Goal: Task Accomplishment & Management: Use online tool/utility

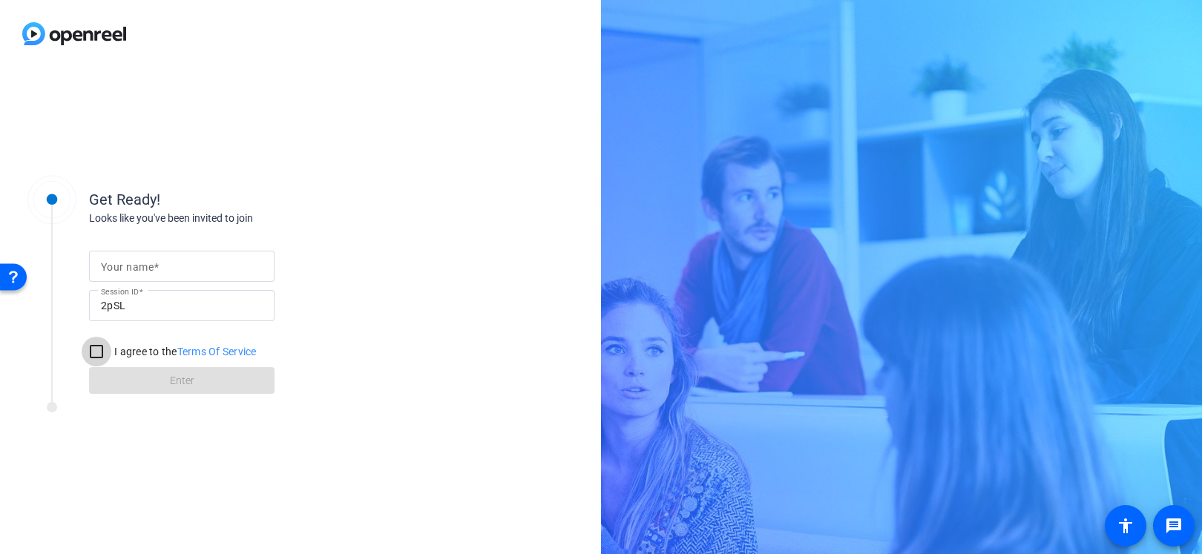
click at [106, 354] on input "I agree to the Terms Of Service" at bounding box center [97, 352] width 30 height 30
checkbox input "true"
click at [136, 277] on div at bounding box center [182, 266] width 162 height 31
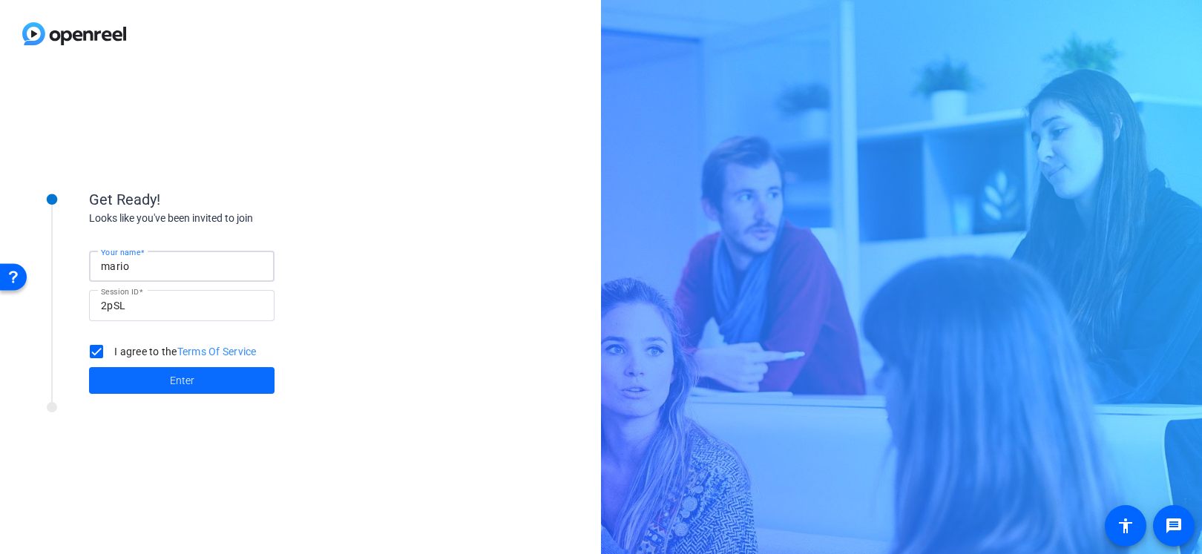
type input "mario"
click at [198, 386] on span at bounding box center [181, 381] width 185 height 36
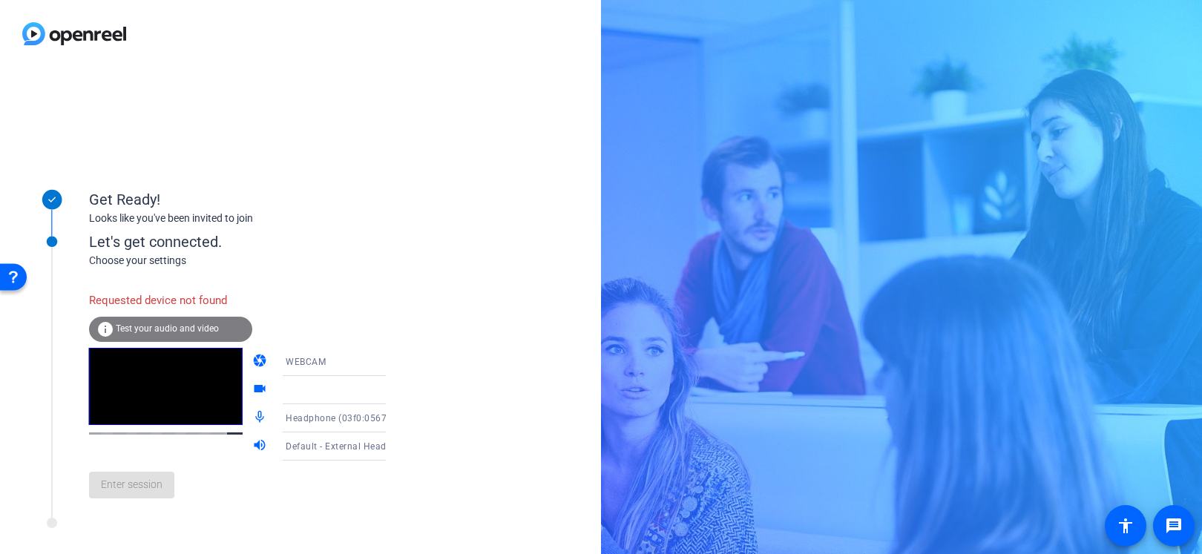
click at [360, 360] on div "WEBCAM" at bounding box center [341, 361] width 111 height 19
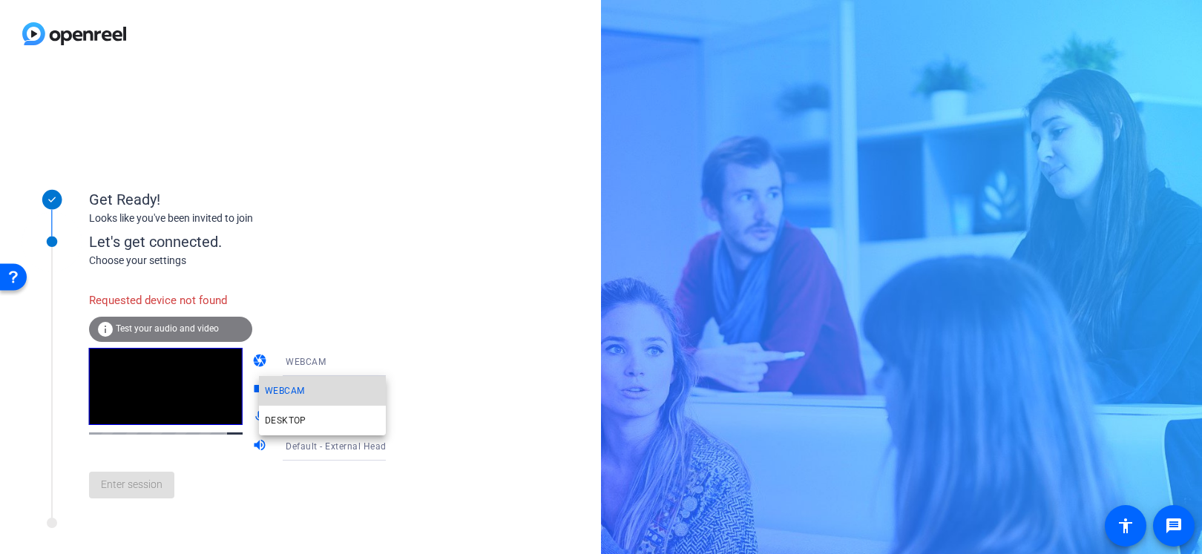
click at [300, 392] on span "WEBCAM" at bounding box center [284, 391] width 39 height 18
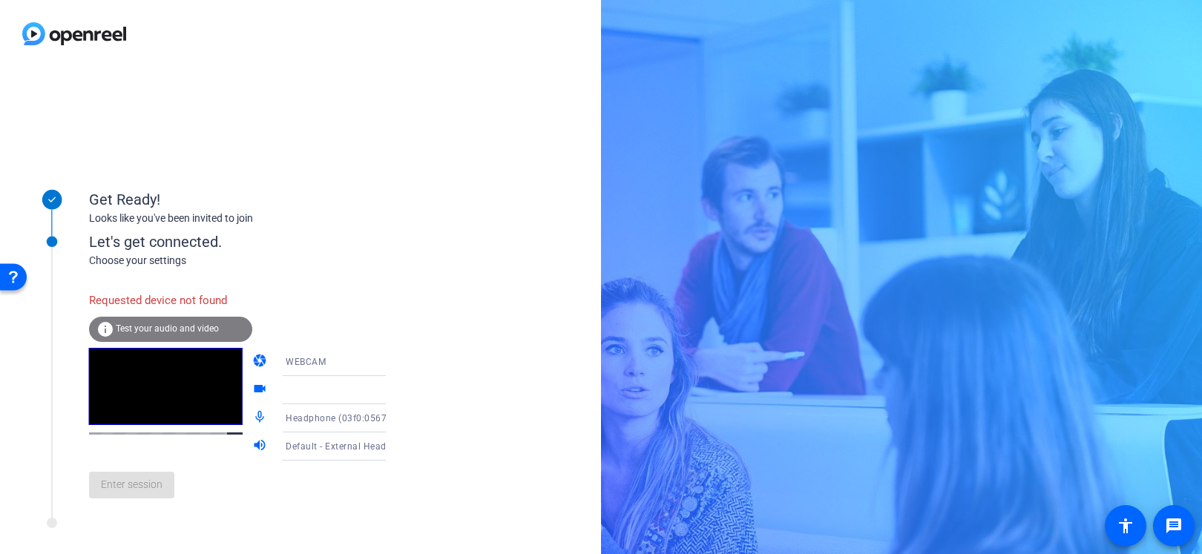
click at [397, 389] on icon at bounding box center [400, 391] width 7 height 4
click at [162, 331] on span "Test your audio and video" at bounding box center [167, 328] width 103 height 10
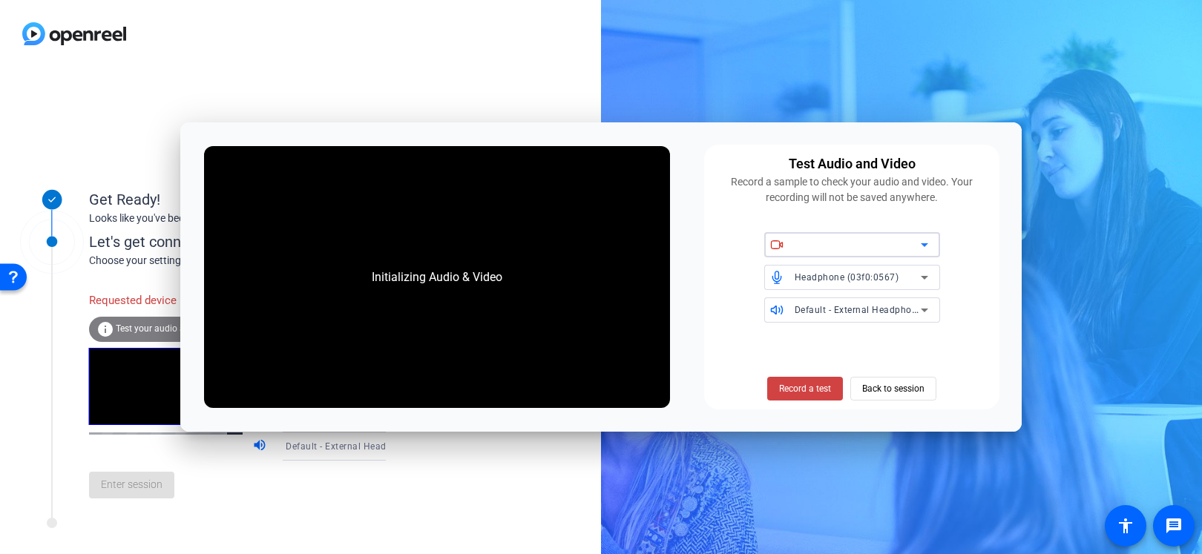
click at [915, 246] on icon at bounding box center [924, 245] width 18 height 18
click at [926, 246] on icon at bounding box center [924, 245] width 18 height 18
click at [927, 244] on icon at bounding box center [924, 245] width 18 height 18
click at [918, 240] on icon at bounding box center [924, 245] width 18 height 18
click at [923, 240] on icon at bounding box center [924, 245] width 18 height 18
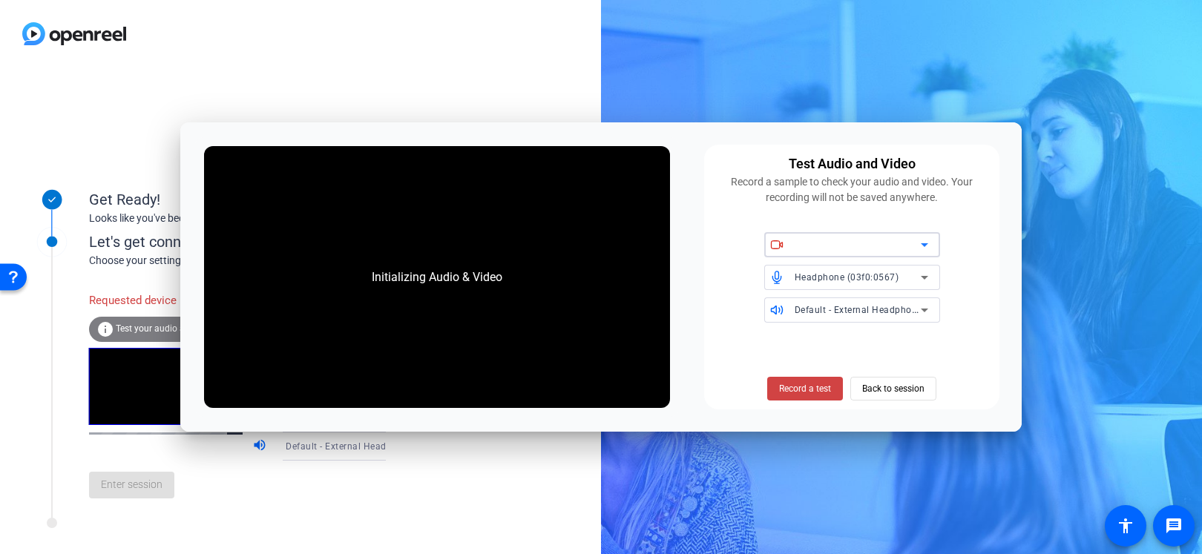
click at [929, 243] on icon at bounding box center [924, 245] width 18 height 18
click at [923, 248] on icon at bounding box center [924, 245] width 18 height 18
click at [882, 277] on span "ZoomAudioDevice (Virtual)" at bounding box center [853, 277] width 118 height 10
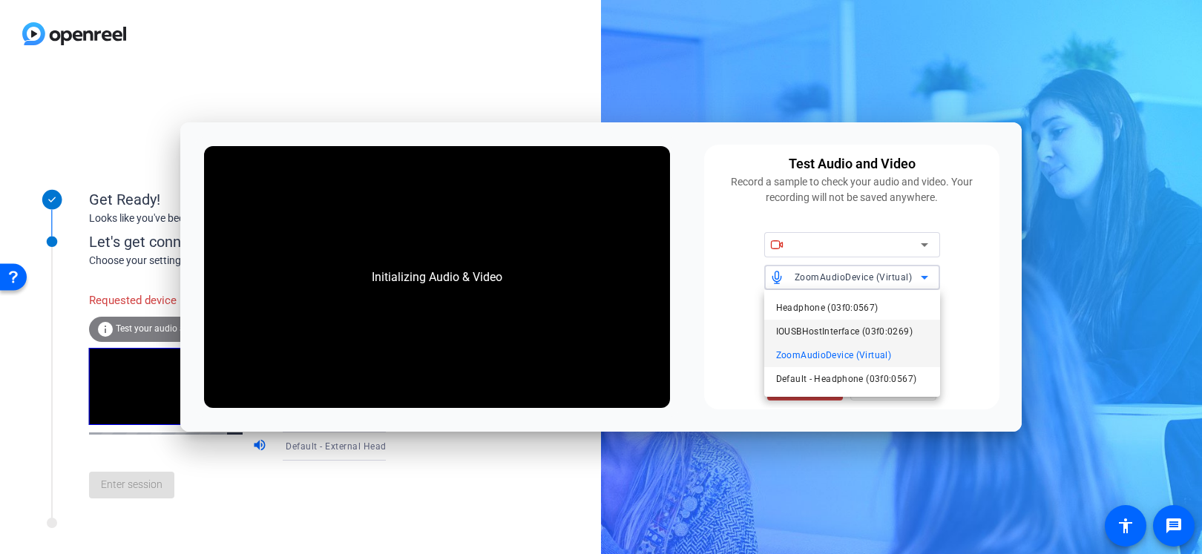
click at [840, 329] on span "IOUSBHostInterface (03f0:0269)" at bounding box center [844, 332] width 136 height 18
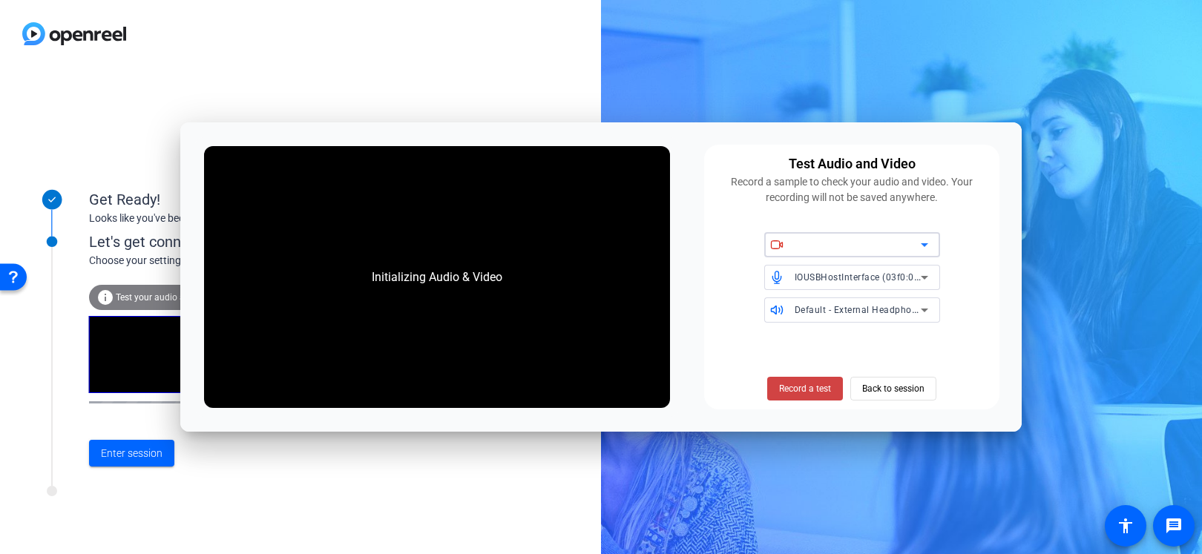
click at [901, 244] on div at bounding box center [857, 245] width 126 height 18
click at [922, 245] on icon at bounding box center [923, 245] width 7 height 4
click at [897, 386] on span "Back to session" at bounding box center [893, 389] width 62 height 28
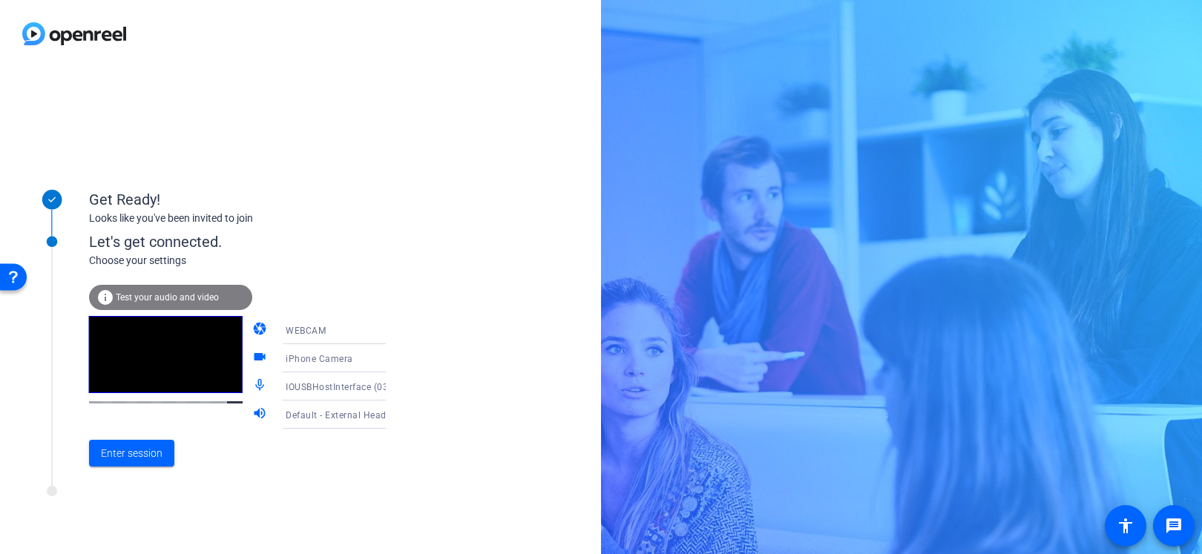
click at [358, 360] on div "iPhone Camera" at bounding box center [341, 358] width 111 height 19
click at [303, 384] on span "iPhone Camera" at bounding box center [298, 387] width 66 height 18
click at [139, 449] on span "Enter session" at bounding box center [132, 454] width 62 height 16
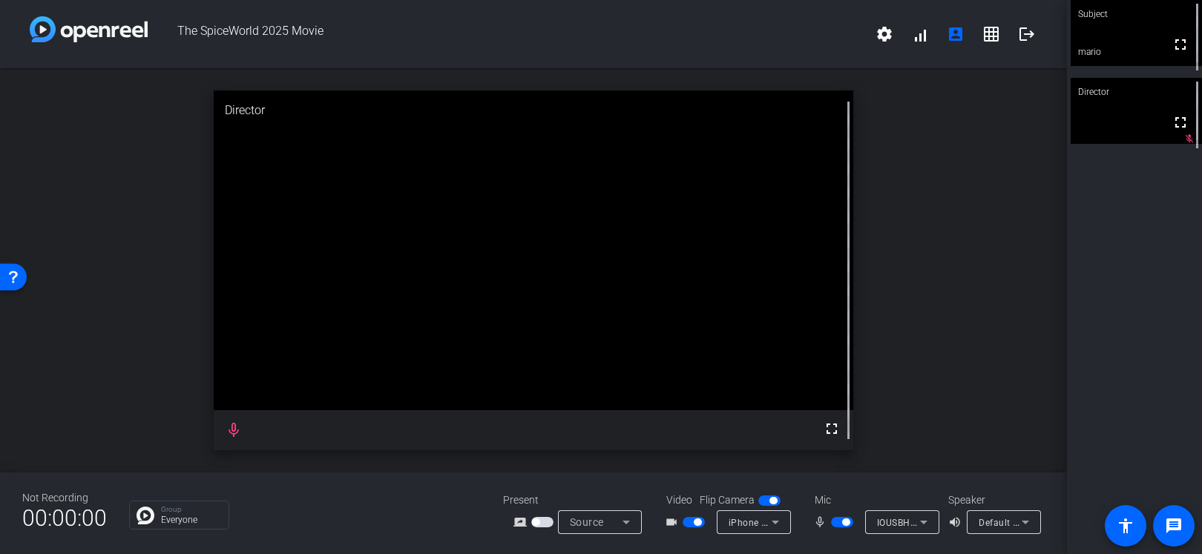
click at [1147, 49] on video at bounding box center [1135, 33] width 131 height 66
click at [763, 522] on span "iPhone Camera" at bounding box center [761, 522] width 67 height 12
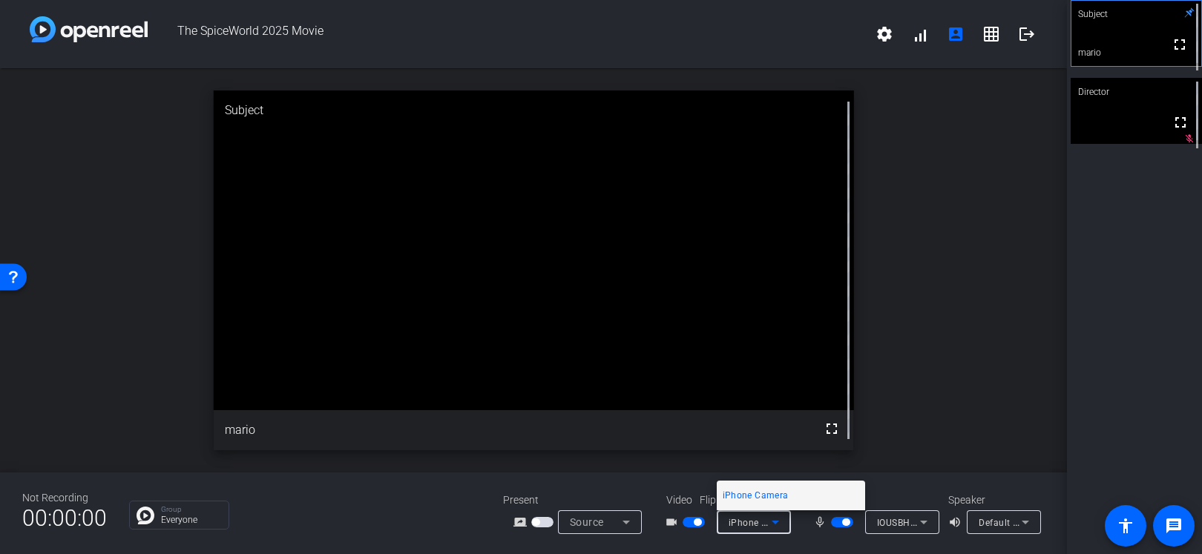
drag, startPoint x: 895, startPoint y: 447, endPoint x: 843, endPoint y: 470, distance: 57.1
click at [895, 447] on div at bounding box center [601, 277] width 1202 height 554
click at [764, 501] on span "button" at bounding box center [769, 500] width 22 height 10
click at [780, 502] on div at bounding box center [770, 500] width 25 height 10
click at [1002, 512] on div "Default - External Headphones (Built-in)" at bounding box center [1003, 522] width 50 height 24
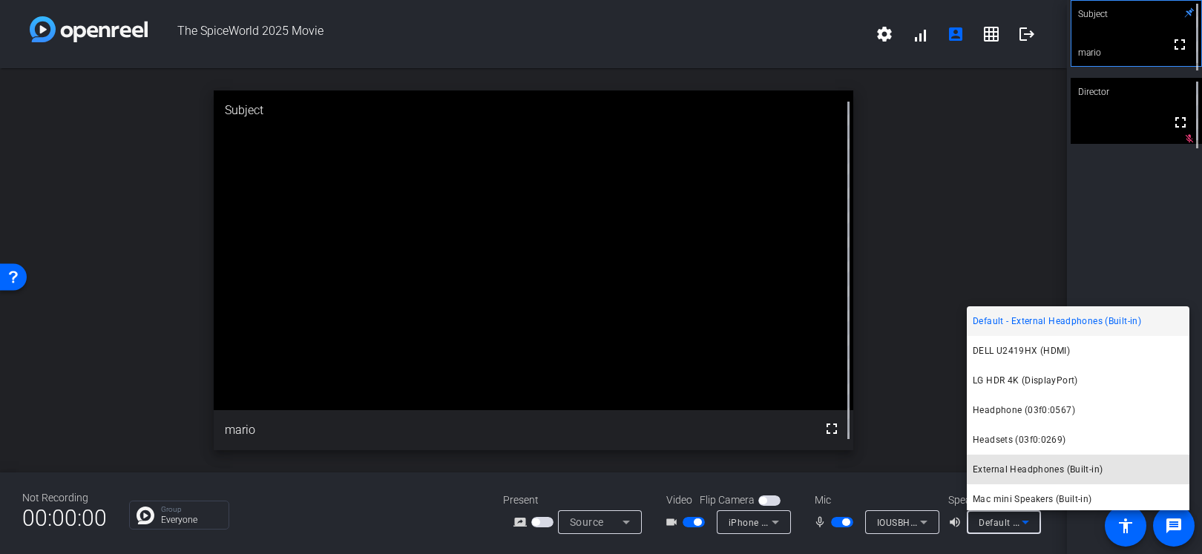
click at [1021, 470] on span "External Headphones (Built-in)" at bounding box center [1037, 470] width 130 height 18
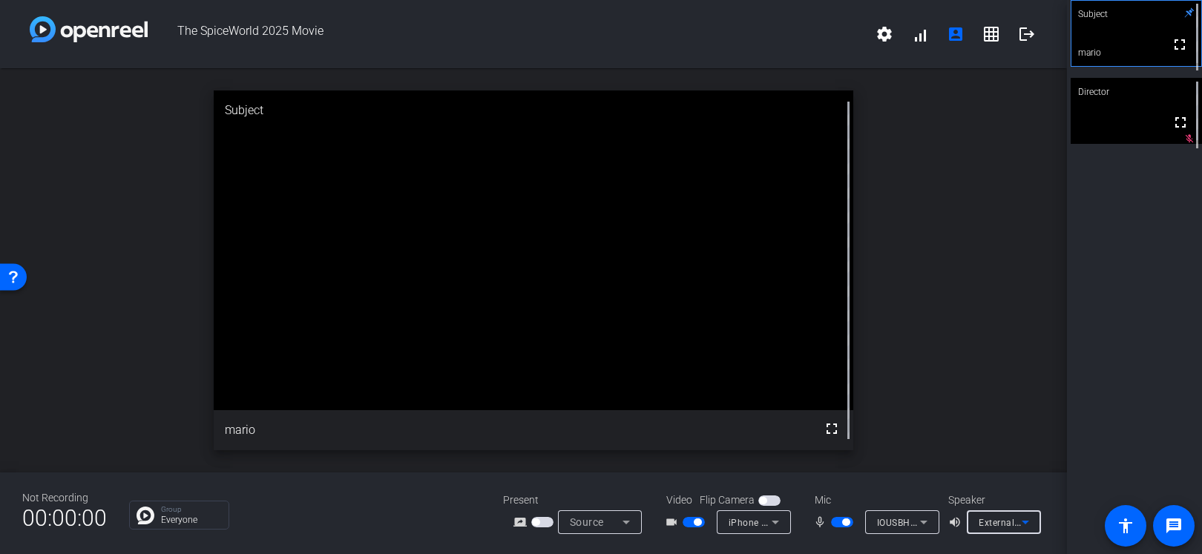
click at [922, 524] on icon at bounding box center [924, 522] width 18 height 18
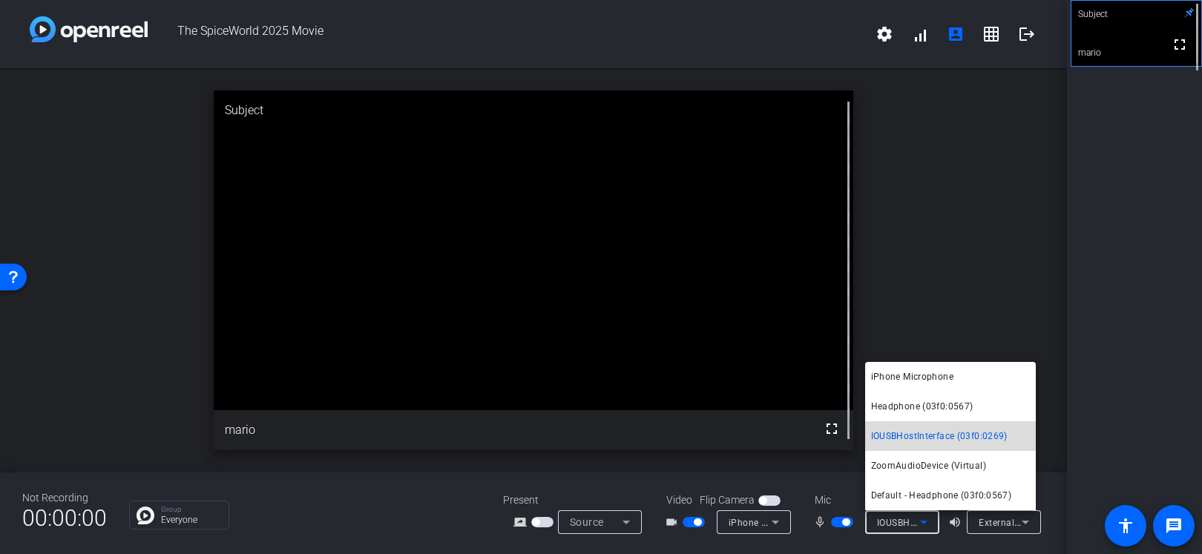
click at [923, 432] on span "IOUSBHostInterface (03f0:0269)" at bounding box center [939, 436] width 136 height 18
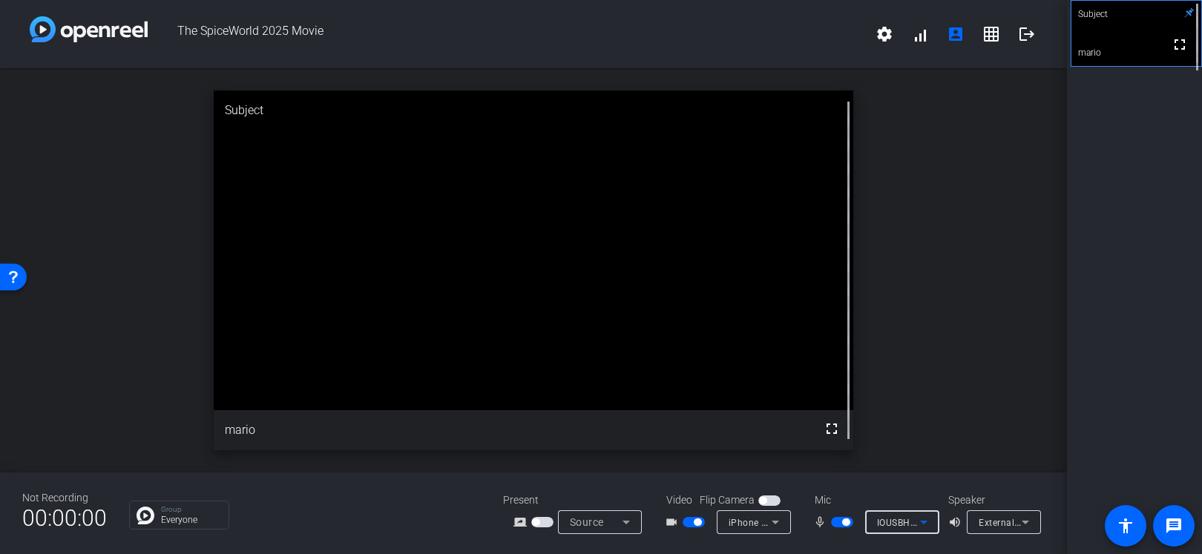
click at [772, 521] on icon at bounding box center [774, 523] width 7 height 4
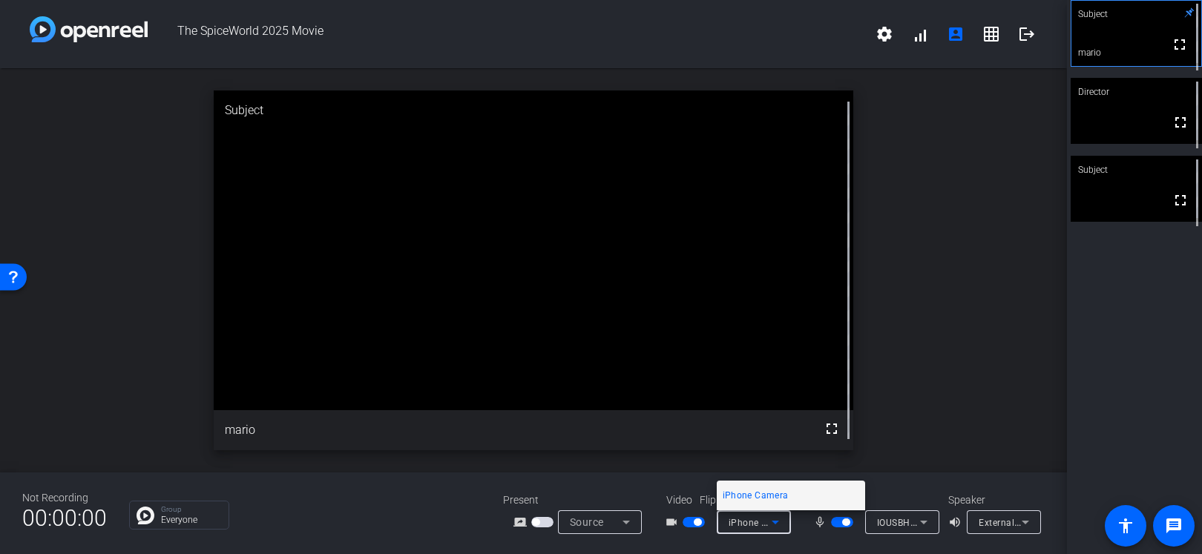
click at [920, 529] on div at bounding box center [601, 277] width 1202 height 554
click at [930, 522] on icon at bounding box center [924, 522] width 18 height 18
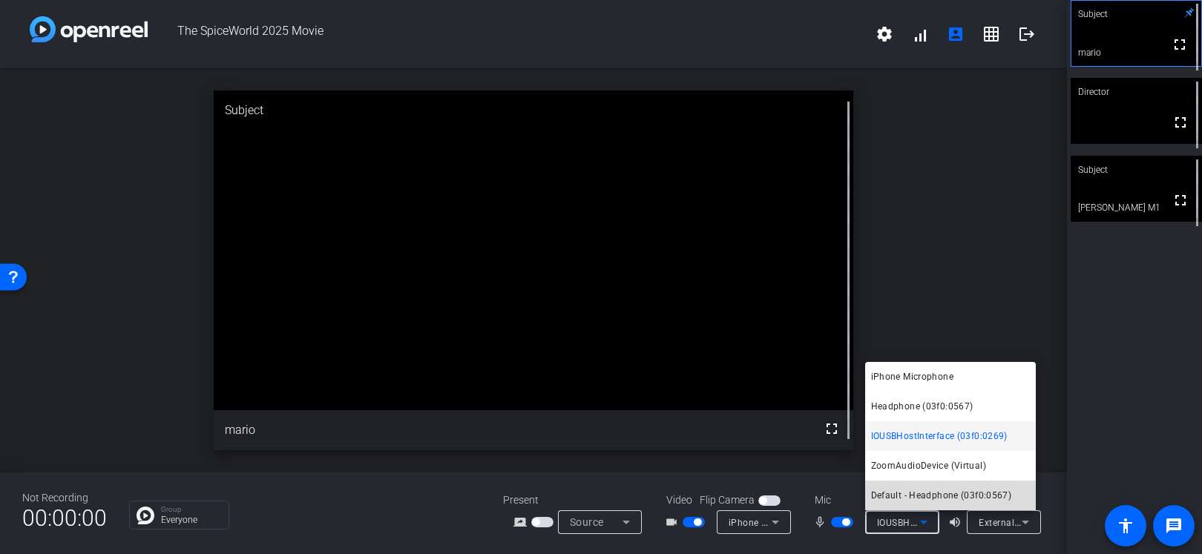
click at [926, 495] on span "Default - Headphone (03f0:0567)" at bounding box center [941, 496] width 141 height 18
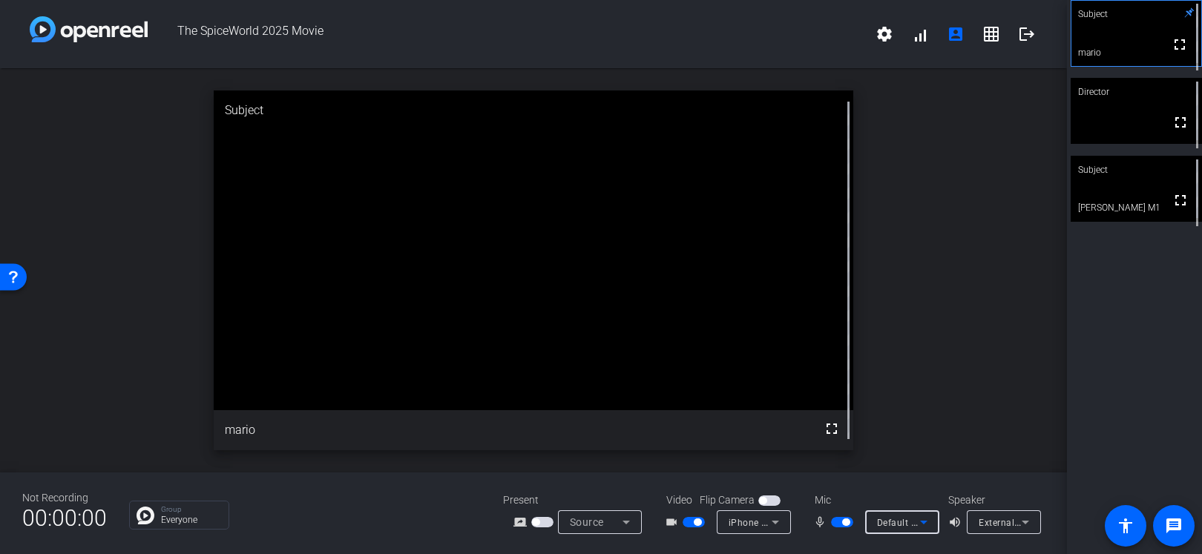
click at [923, 524] on icon at bounding box center [924, 522] width 18 height 18
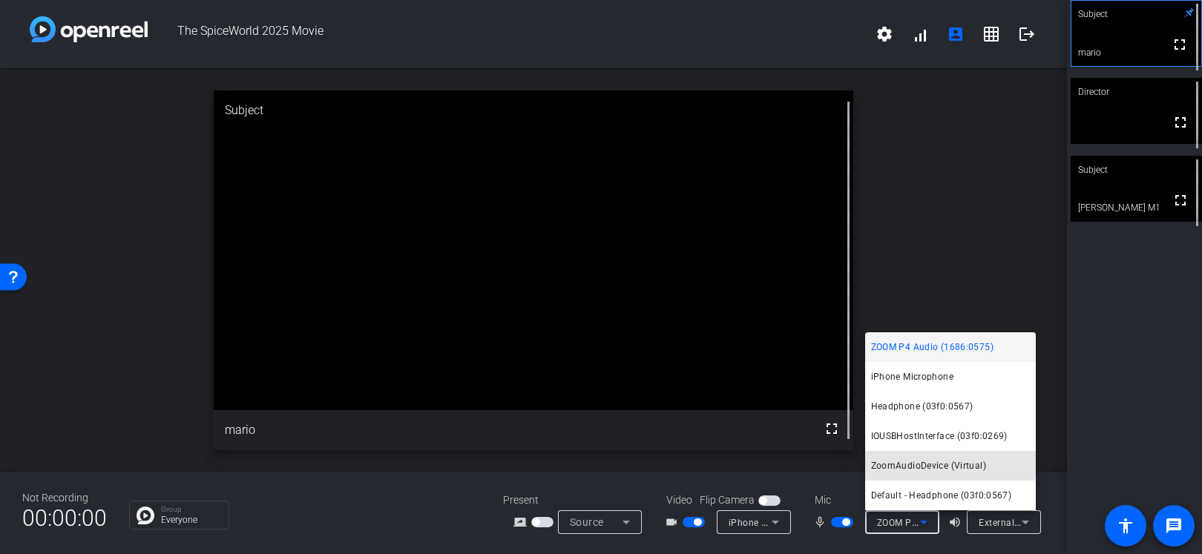
click at [922, 463] on span "ZoomAudioDevice (Virtual)" at bounding box center [928, 466] width 115 height 18
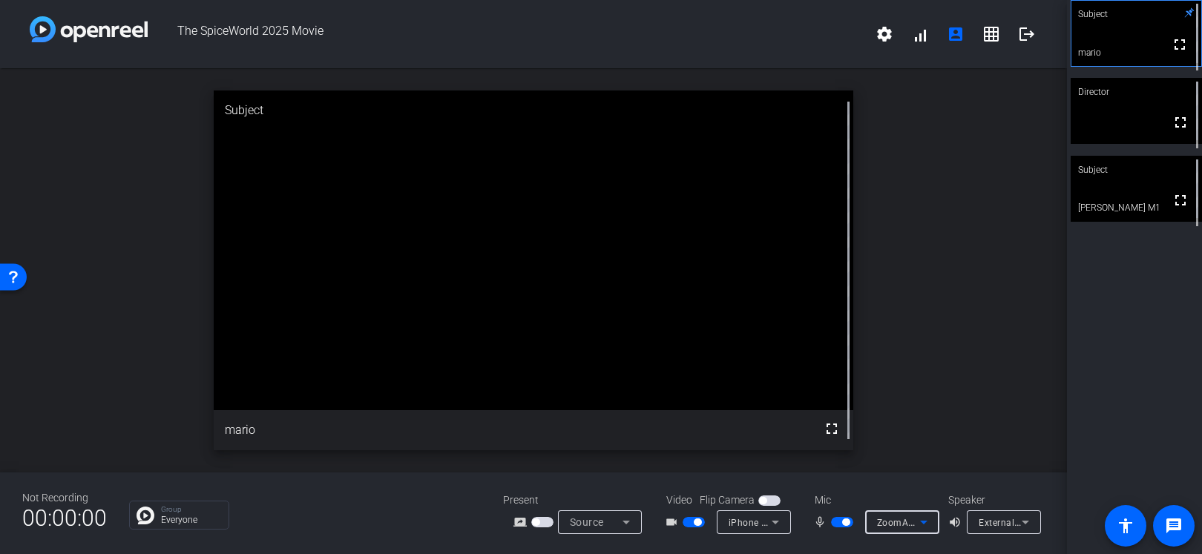
click at [783, 527] on icon at bounding box center [775, 522] width 18 height 18
click at [768, 503] on span "iPhone Camera" at bounding box center [755, 496] width 66 height 18
click at [765, 498] on span "button" at bounding box center [769, 500] width 22 height 10
click at [766, 498] on span "button" at bounding box center [769, 500] width 22 height 10
click at [639, 519] on div "Source" at bounding box center [600, 522] width 84 height 24
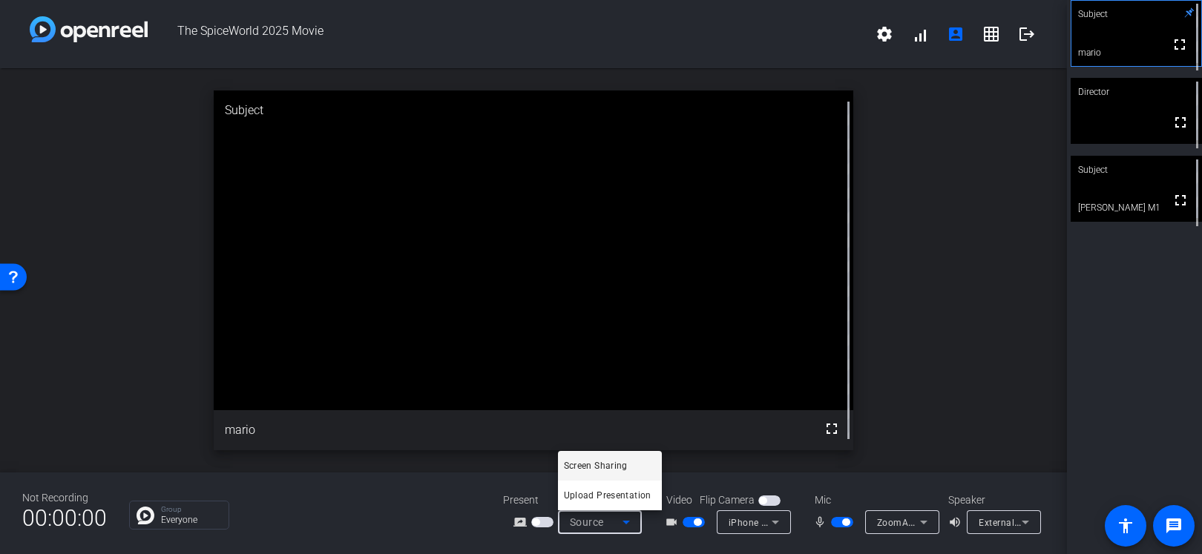
click at [1004, 425] on div at bounding box center [601, 277] width 1202 height 554
click at [910, 519] on span "ZoomAudioDevice (Virtual)" at bounding box center [936, 522] width 118 height 12
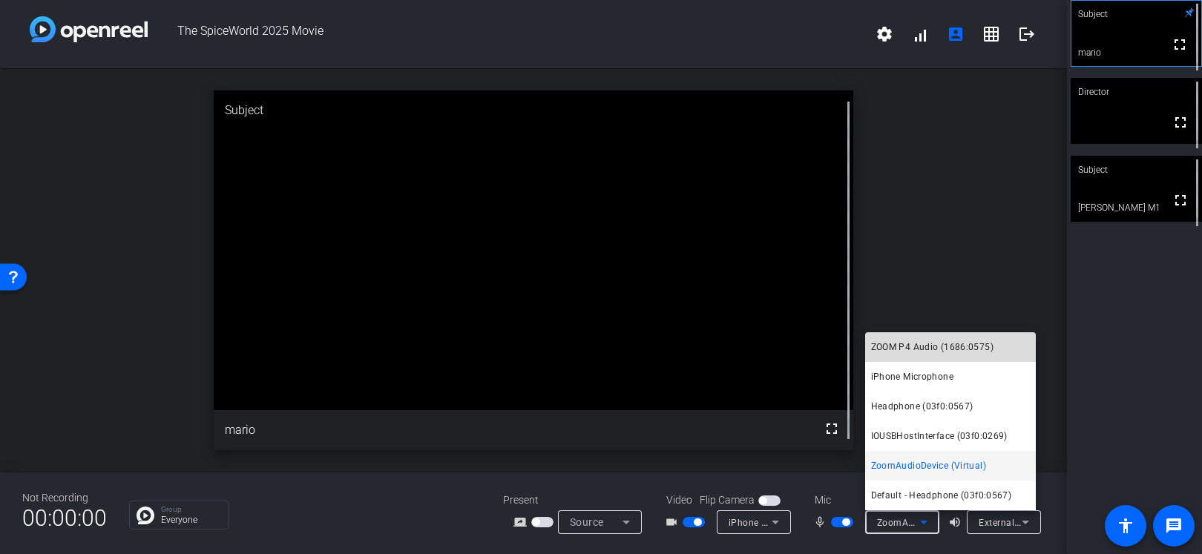
click at [957, 345] on span "ZOOM P4 Audio (1686:0575)" at bounding box center [932, 347] width 122 height 18
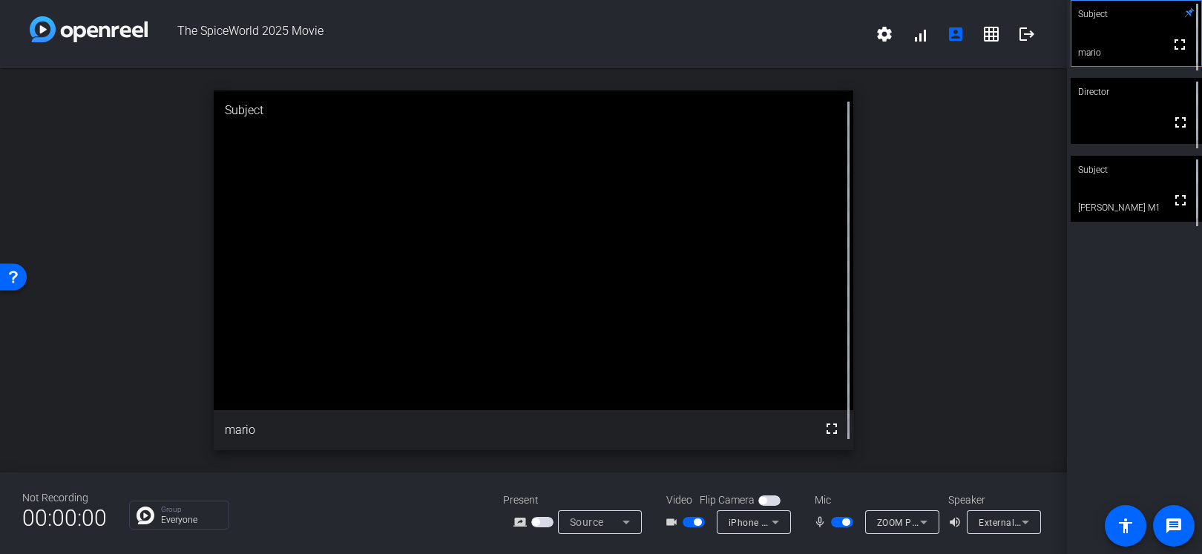
click at [691, 522] on span "button" at bounding box center [693, 522] width 22 height 10
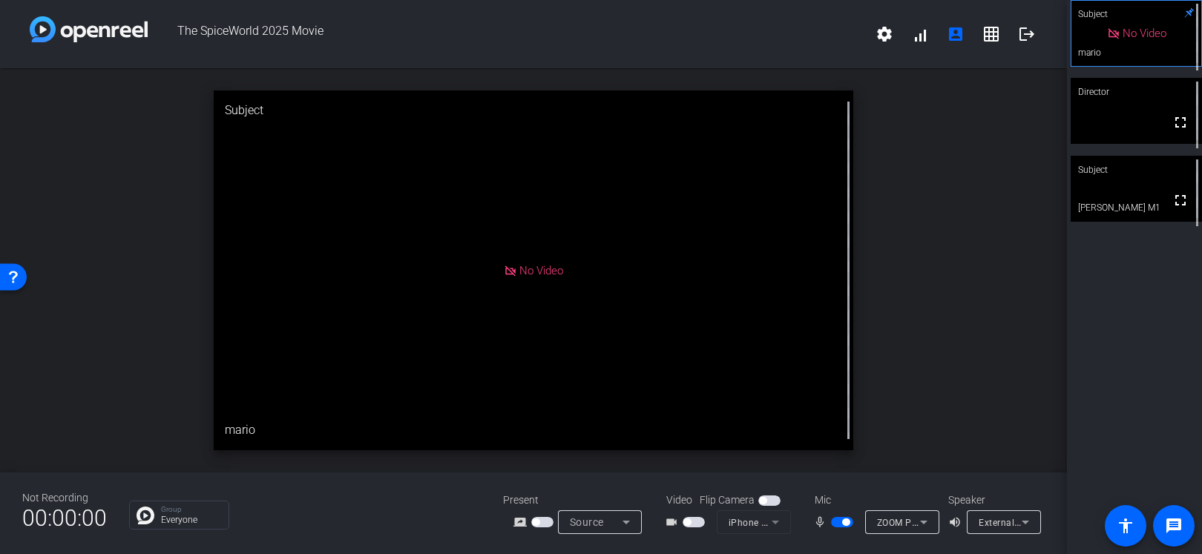
click at [701, 522] on span "button" at bounding box center [693, 522] width 22 height 10
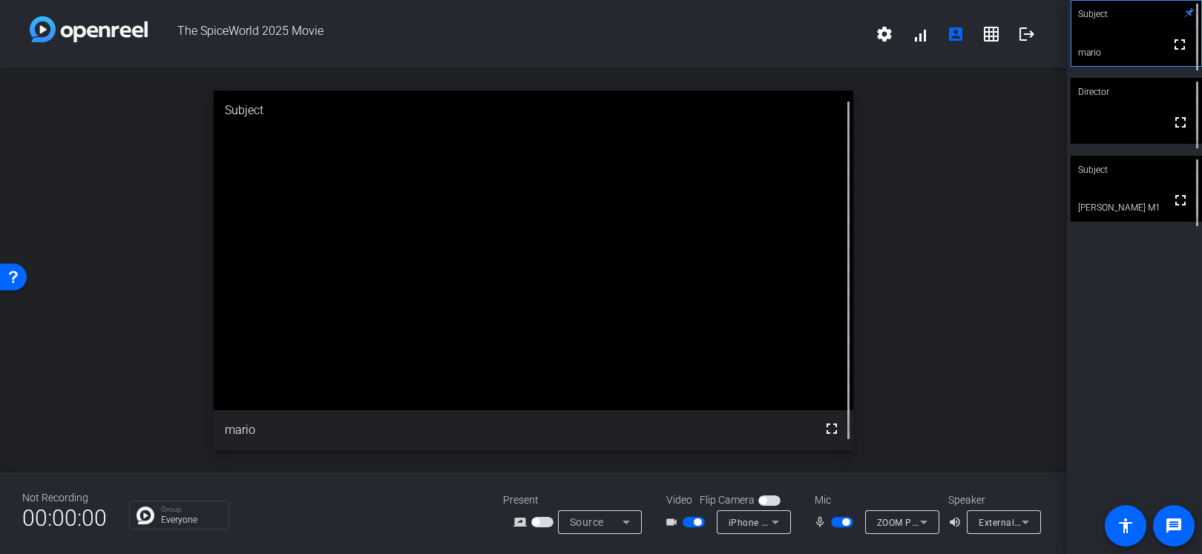
click at [690, 522] on span "button" at bounding box center [693, 522] width 22 height 10
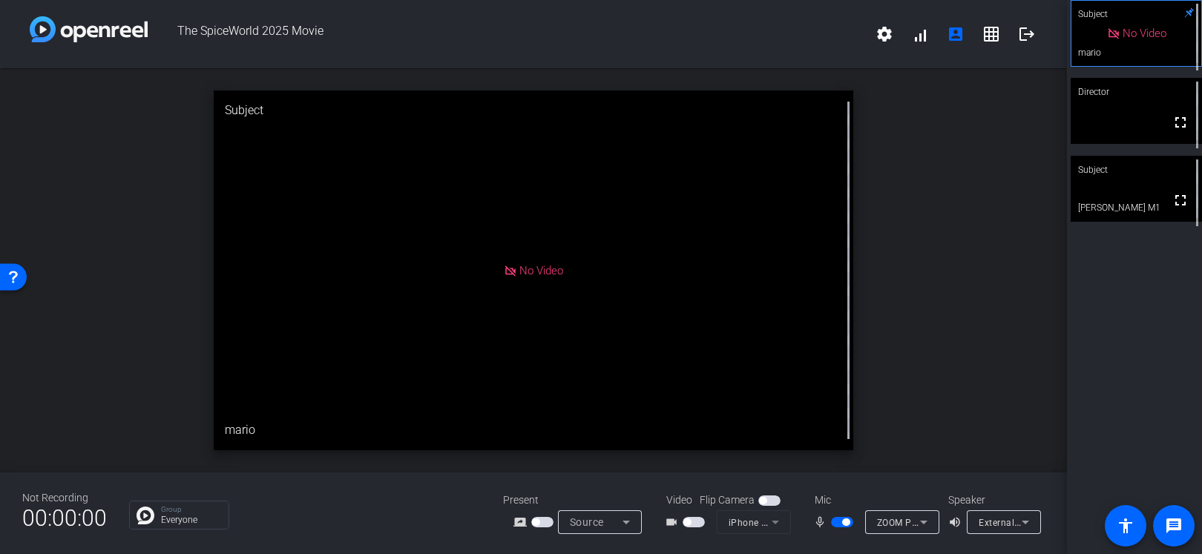
click at [698, 521] on span "button" at bounding box center [693, 522] width 22 height 10
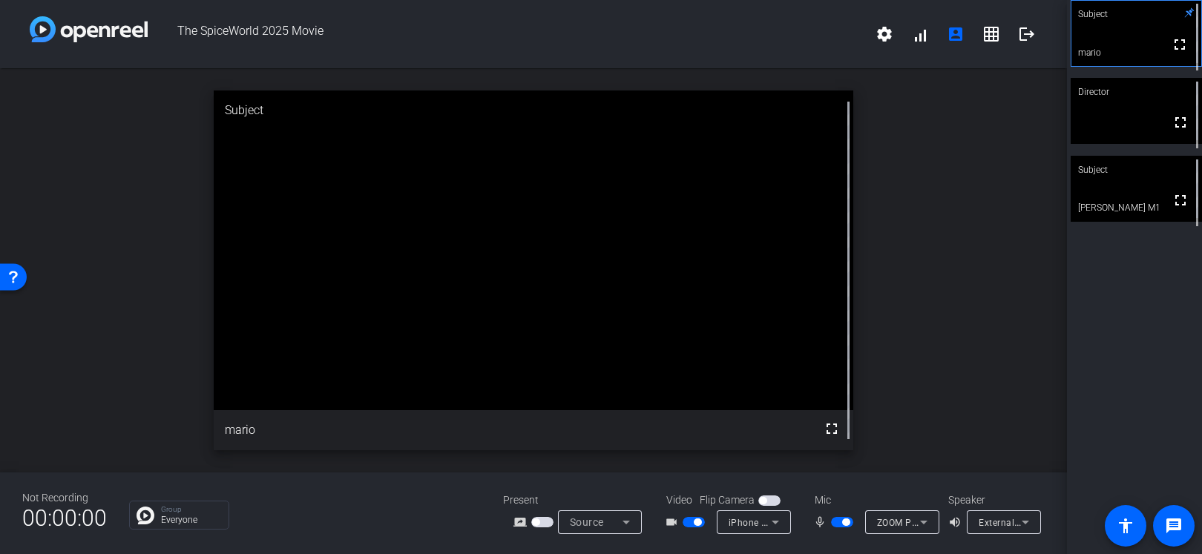
click at [690, 524] on span "button" at bounding box center [693, 522] width 22 height 10
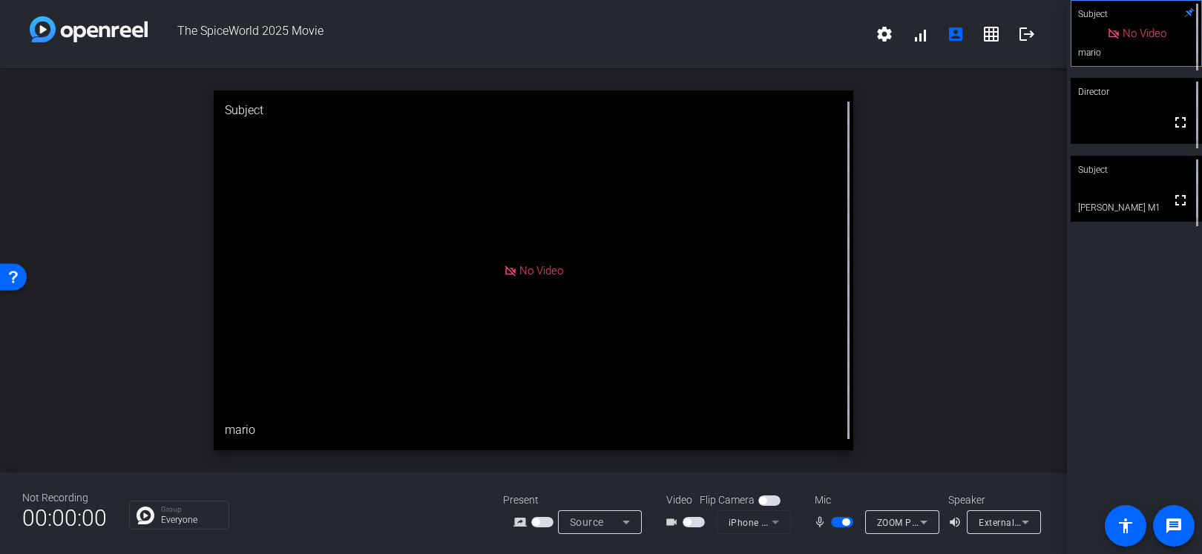
click at [836, 523] on span "button" at bounding box center [842, 522] width 22 height 10
click at [845, 521] on span "button" at bounding box center [842, 522] width 22 height 10
click at [840, 523] on span "button" at bounding box center [842, 522] width 22 height 10
click at [844, 524] on span "button" at bounding box center [842, 522] width 22 height 10
click at [693, 524] on span "button" at bounding box center [693, 522] width 22 height 10
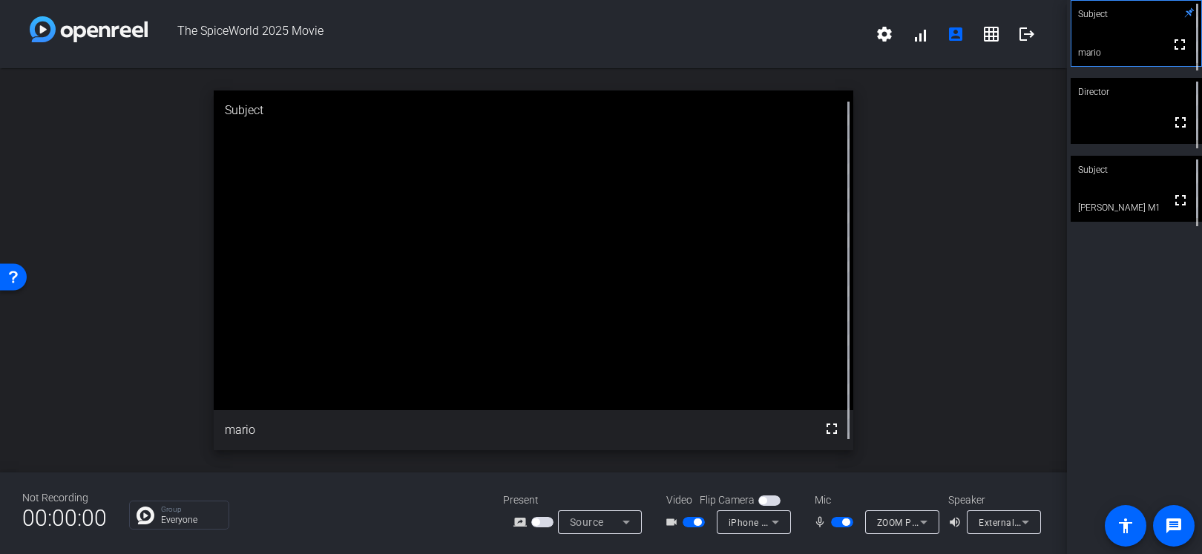
click at [687, 521] on span "button" at bounding box center [693, 522] width 22 height 10
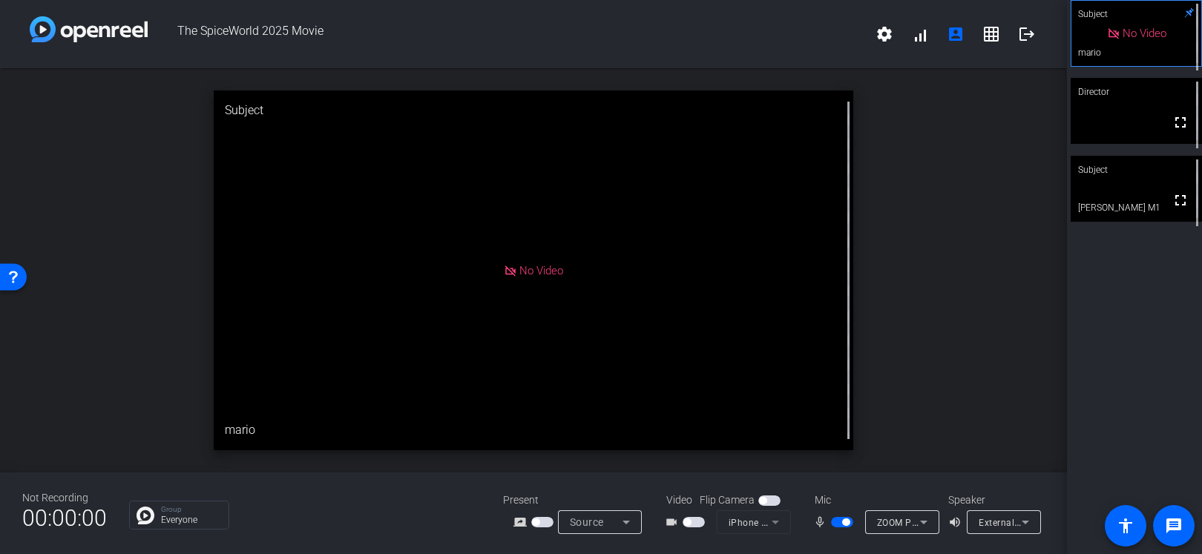
click at [840, 523] on span "button" at bounding box center [842, 522] width 22 height 10
click at [694, 521] on span "button" at bounding box center [693, 522] width 22 height 10
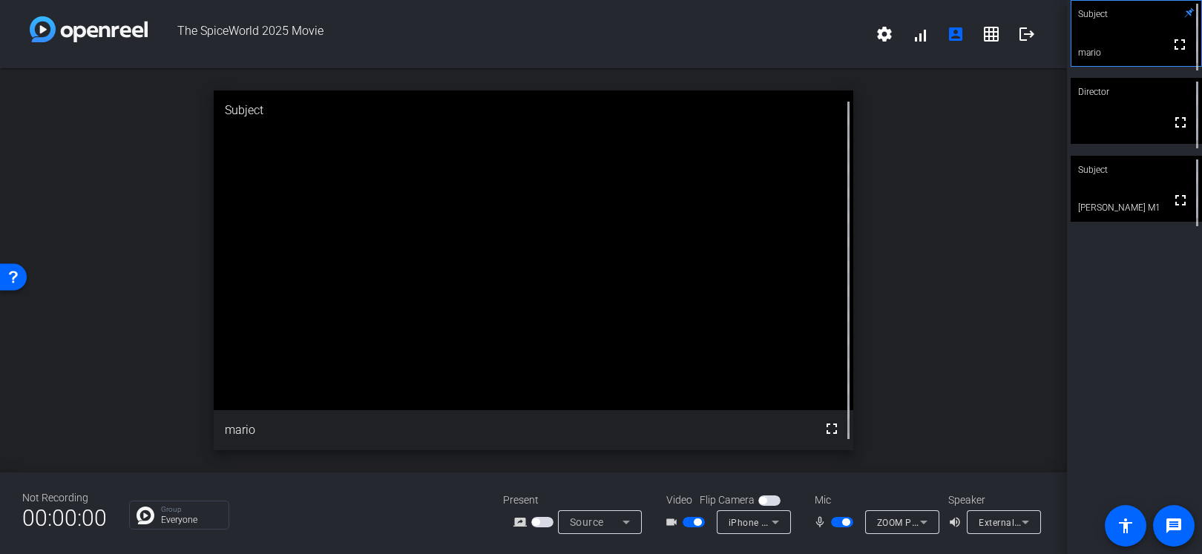
click at [840, 524] on span "button" at bounding box center [842, 522] width 22 height 10
click at [696, 526] on span "button" at bounding box center [693, 522] width 22 height 10
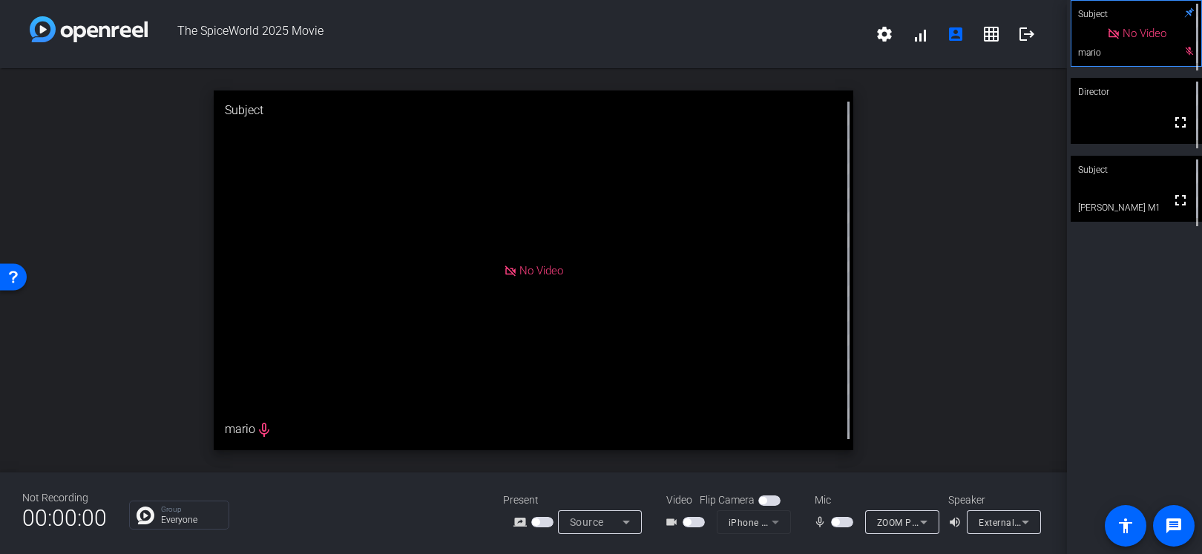
click at [702, 524] on span "button" at bounding box center [693, 522] width 22 height 10
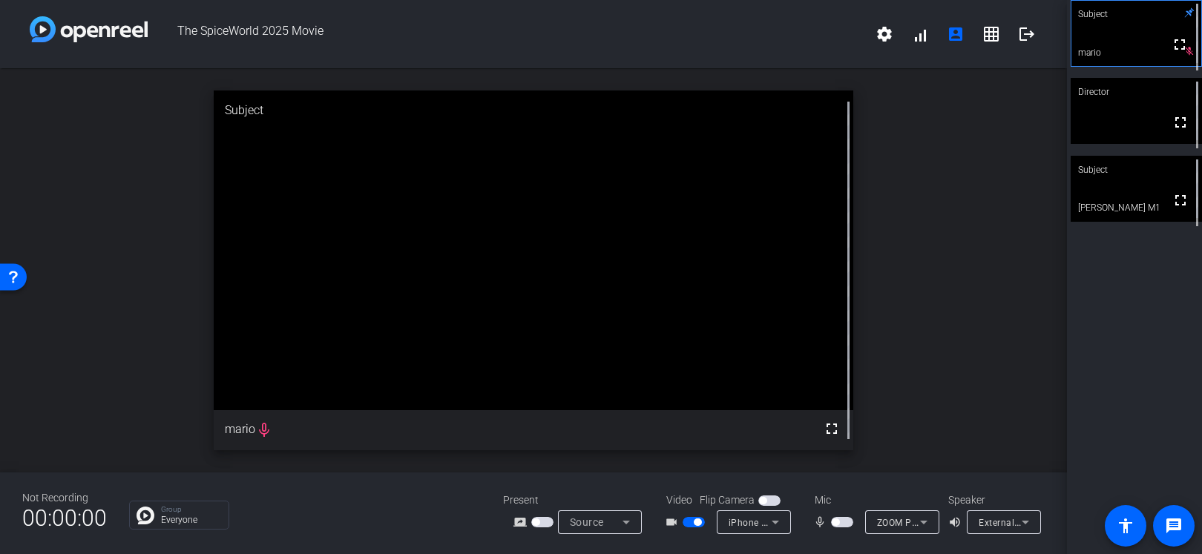
click at [841, 524] on span "button" at bounding box center [842, 522] width 22 height 10
click at [691, 524] on span "button" at bounding box center [693, 522] width 22 height 10
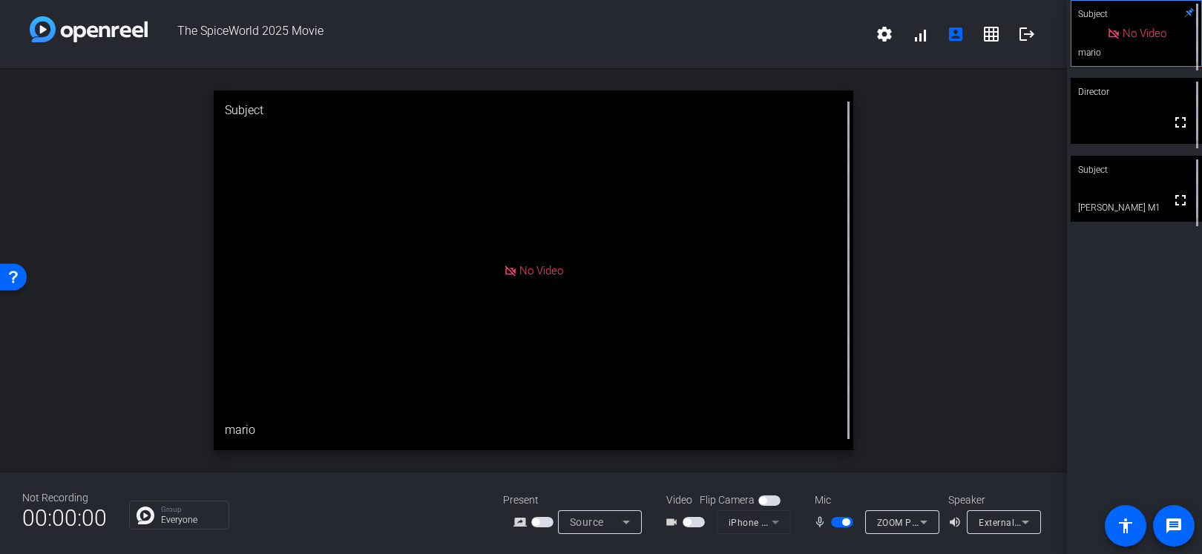
click at [837, 524] on span "button" at bounding box center [842, 522] width 22 height 10
click at [847, 523] on span "button" at bounding box center [842, 522] width 22 height 10
click at [836, 522] on span "button" at bounding box center [842, 522] width 22 height 10
click at [846, 523] on span "button" at bounding box center [842, 522] width 22 height 10
click at [700, 522] on span "button" at bounding box center [693, 522] width 22 height 10
